Goal: Transaction & Acquisition: Purchase product/service

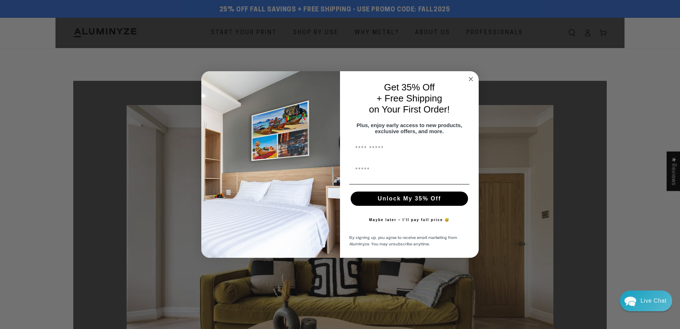
click at [467, 75] on icon "Close dialog" at bounding box center [471, 79] width 9 height 9
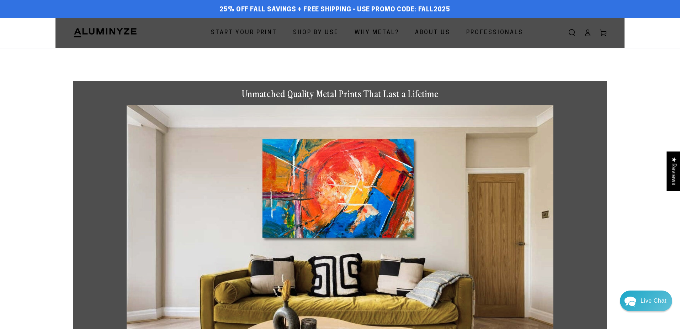
click at [470, 76] on div "Close dialog Get 35% Off + Free Shipping on Your First Order! Plus, enjoy early…" at bounding box center [340, 164] width 278 height 186
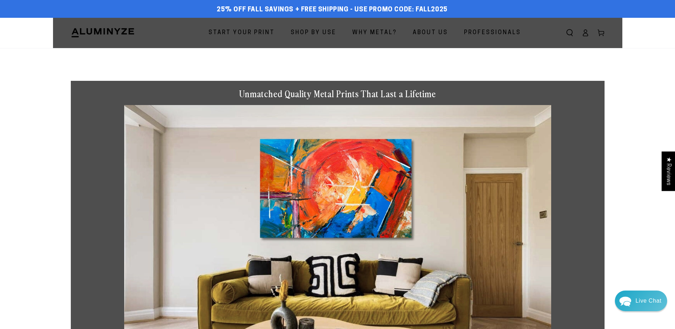
click at [249, 32] on span "Start Your Print" at bounding box center [242, 33] width 66 height 10
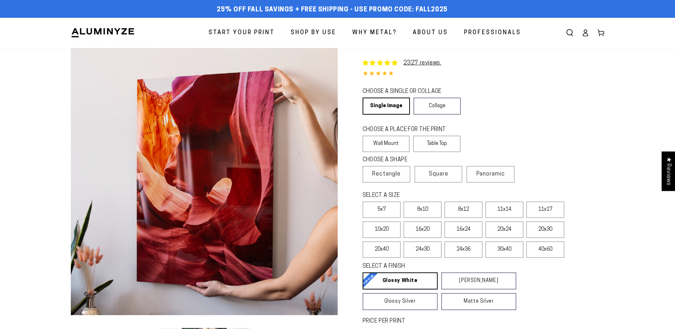
select select "**********"
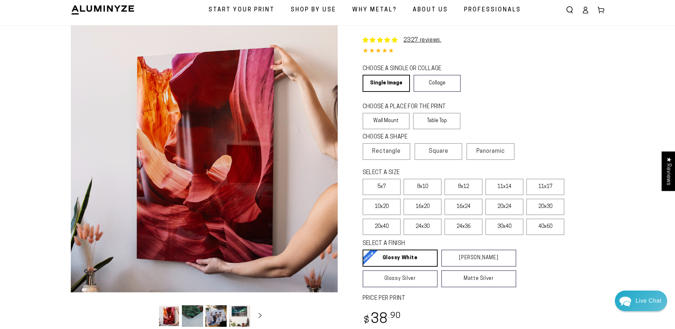
scroll to position [36, 0]
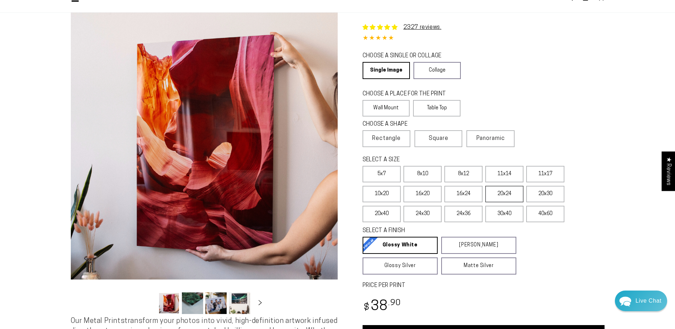
click at [499, 194] on label "20x24" at bounding box center [504, 194] width 38 height 16
click at [472, 193] on label "16x24" at bounding box center [463, 194] width 38 height 16
click at [503, 194] on label "20x24" at bounding box center [504, 194] width 38 height 16
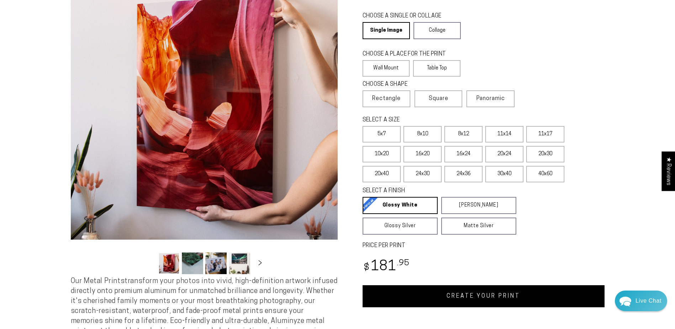
scroll to position [71, 0]
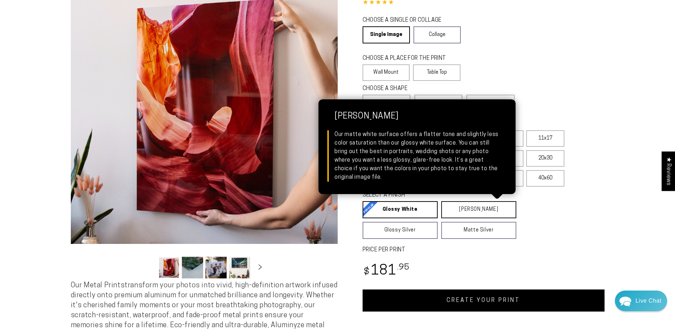
click at [483, 209] on link "[PERSON_NAME] Matte White Our matte white surface offers a flatter tone and sli…" at bounding box center [478, 209] width 75 height 17
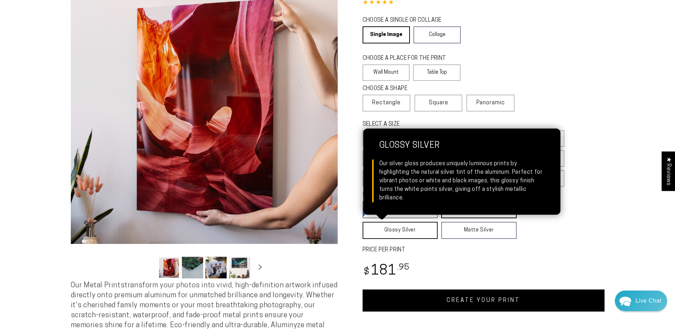
click at [395, 231] on link "Glossy Silver Glossy Silver Our silver gloss produces uniquely luminous prints …" at bounding box center [400, 230] width 75 height 17
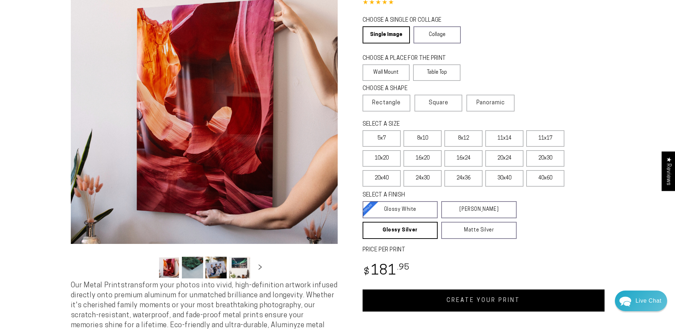
click at [498, 299] on link "CREATE YOUR PRINT" at bounding box center [484, 300] width 242 height 22
